Goal: Find contact information: Find contact information

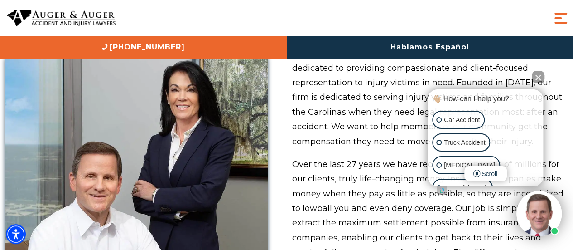
scroll to position [583, 0]
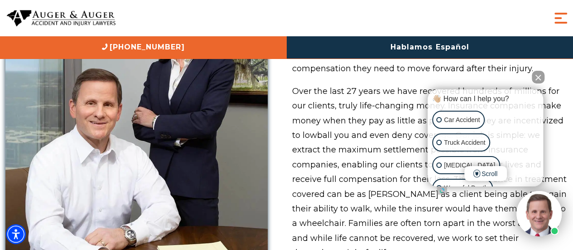
click at [539, 78] on button "Close Intaker Chat Widget" at bounding box center [538, 77] width 13 height 13
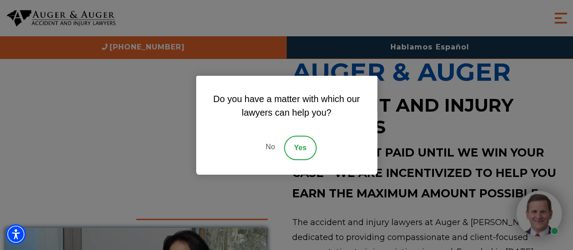
scroll to position [352, 0]
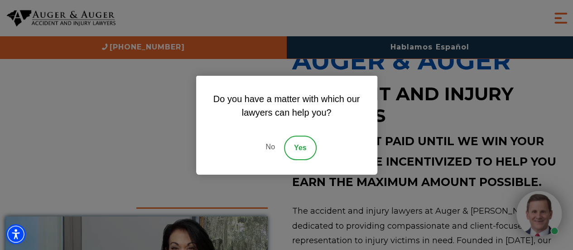
click at [303, 145] on link "Yes" at bounding box center [300, 148] width 33 height 24
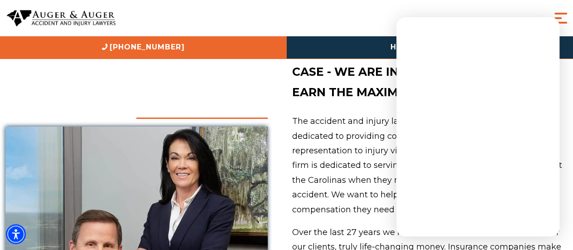
scroll to position [442, 0]
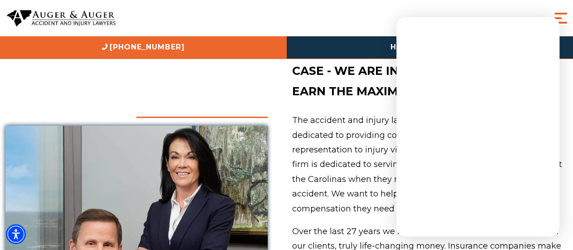
drag, startPoint x: 509, startPoint y: 107, endPoint x: 220, endPoint y: 80, distance: 290.1
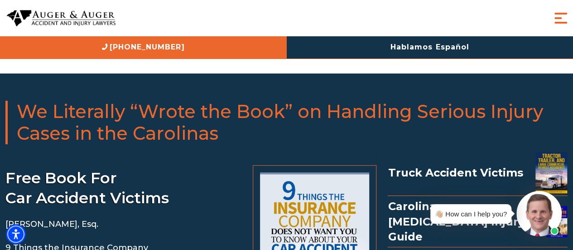
scroll to position [1082, 0]
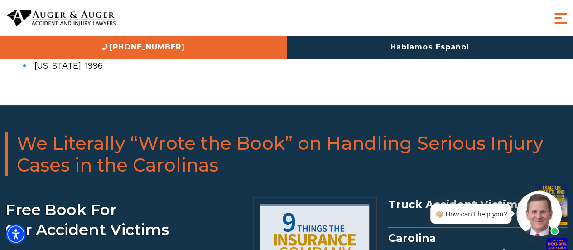
click at [480, 214] on div "👋🏼 How can I help you?" at bounding box center [471, 214] width 72 height 12
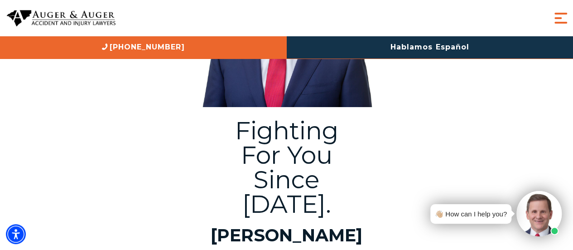
scroll to position [172, 0]
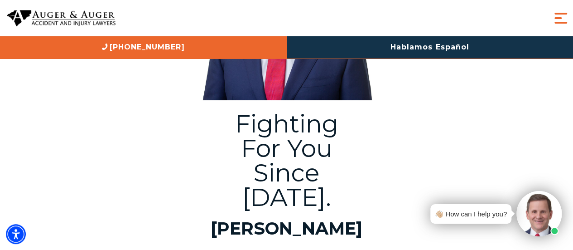
click at [535, 215] on img at bounding box center [539, 213] width 45 height 45
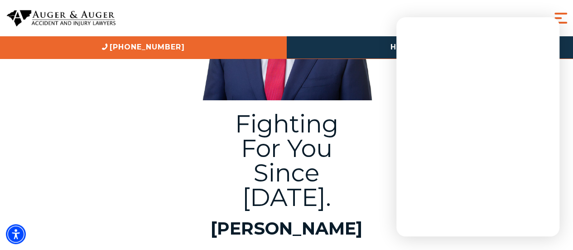
click at [139, 175] on div "Fighting For You Since 1988. Herbert W. Auger Partner 828-222-7649" at bounding box center [287, 200] width 544 height 190
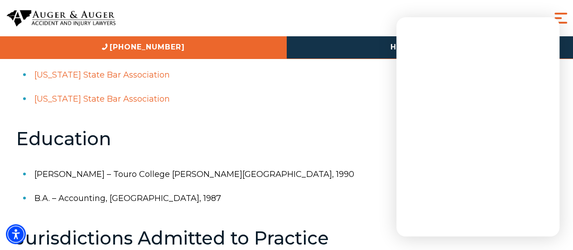
scroll to position [819, 0]
